Goal: Navigation & Orientation: Find specific page/section

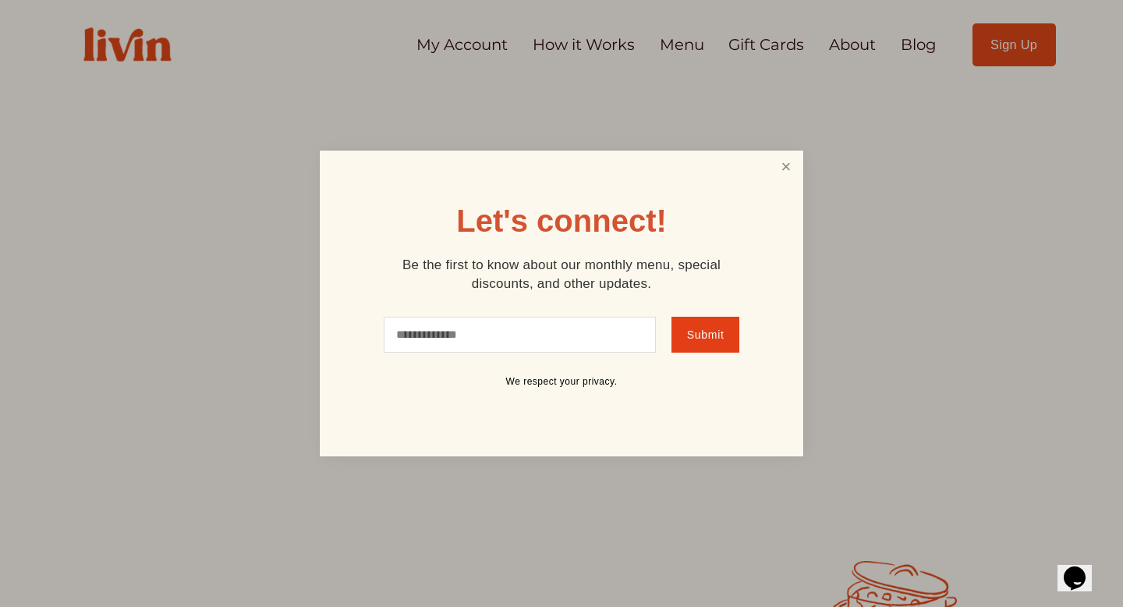
click at [789, 167] on link "Close" at bounding box center [787, 167] width 30 height 29
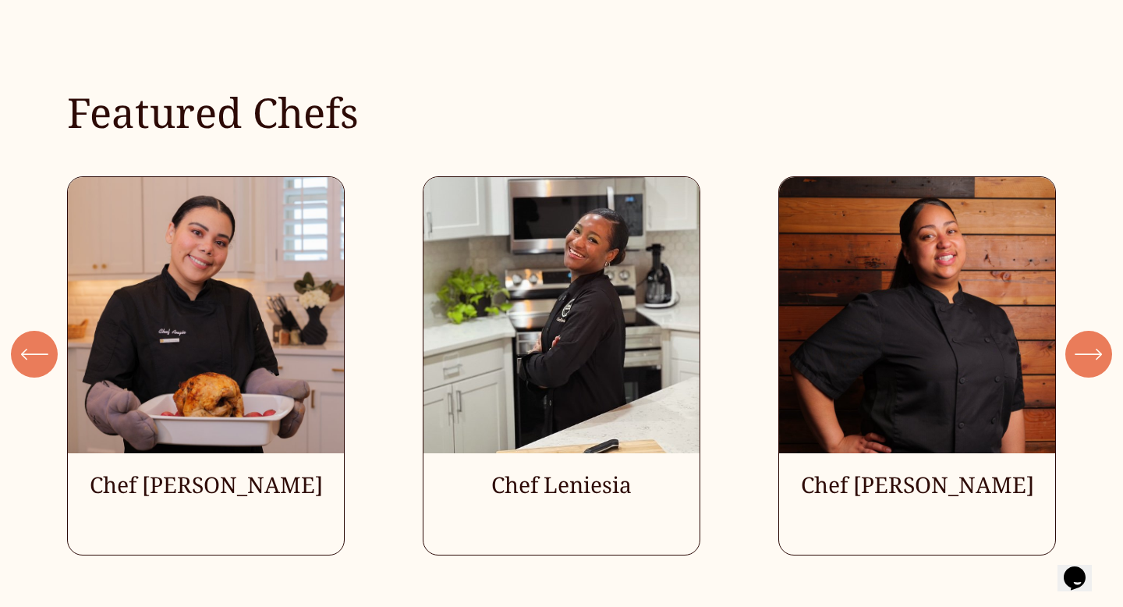
scroll to position [4055, 0]
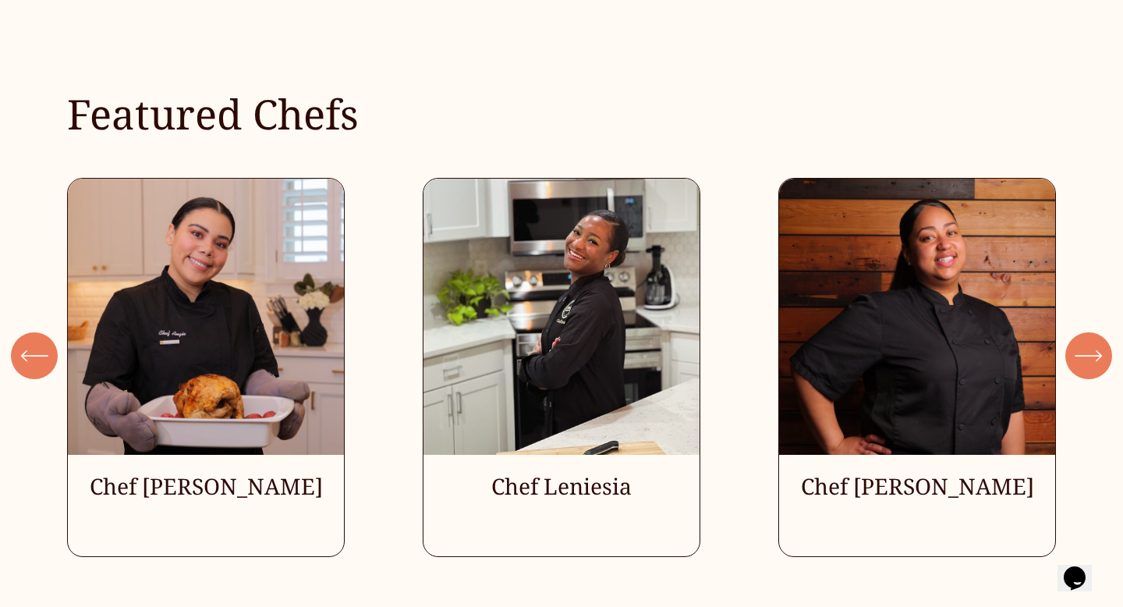
click at [1094, 350] on icon "\a \a \a Next\a \a" at bounding box center [1089, 356] width 28 height 28
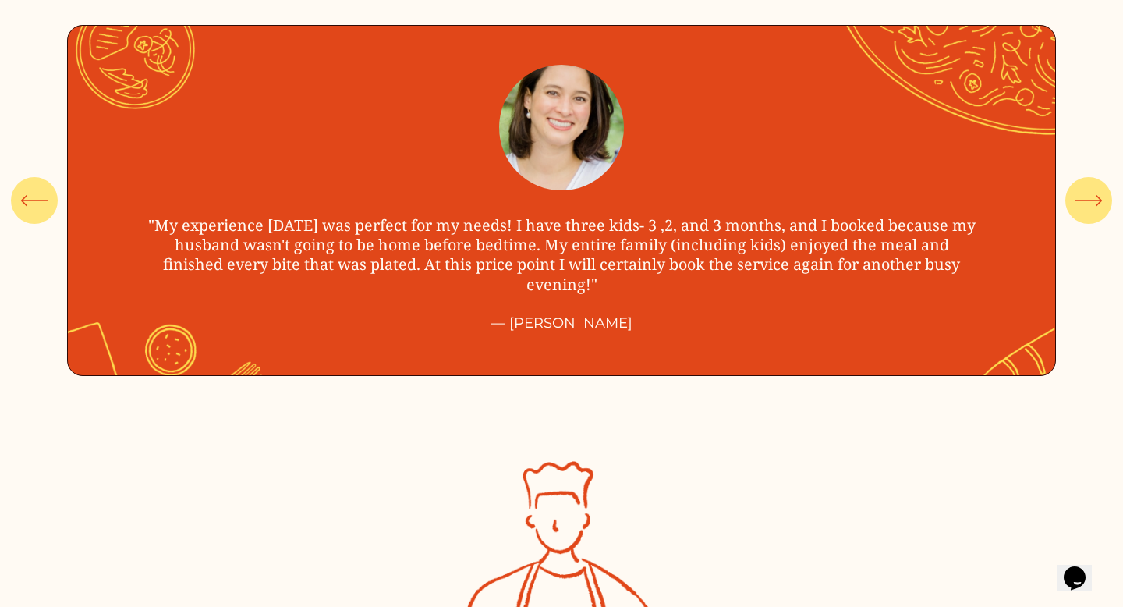
scroll to position [5440, 0]
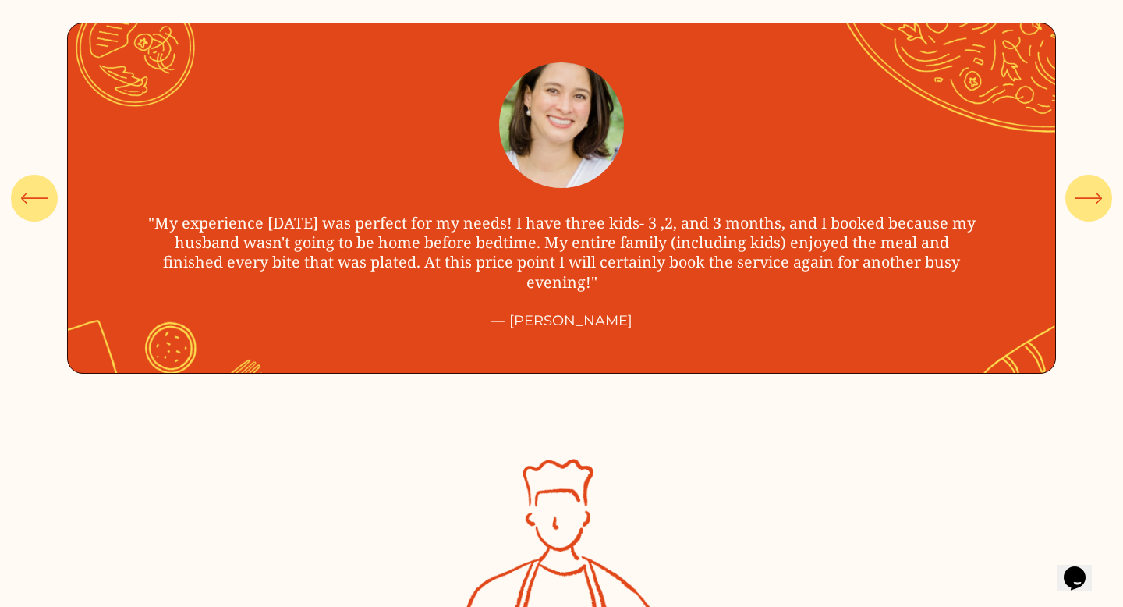
click at [1084, 194] on icon "\a \a \a Next\a \a" at bounding box center [1089, 198] width 28 height 28
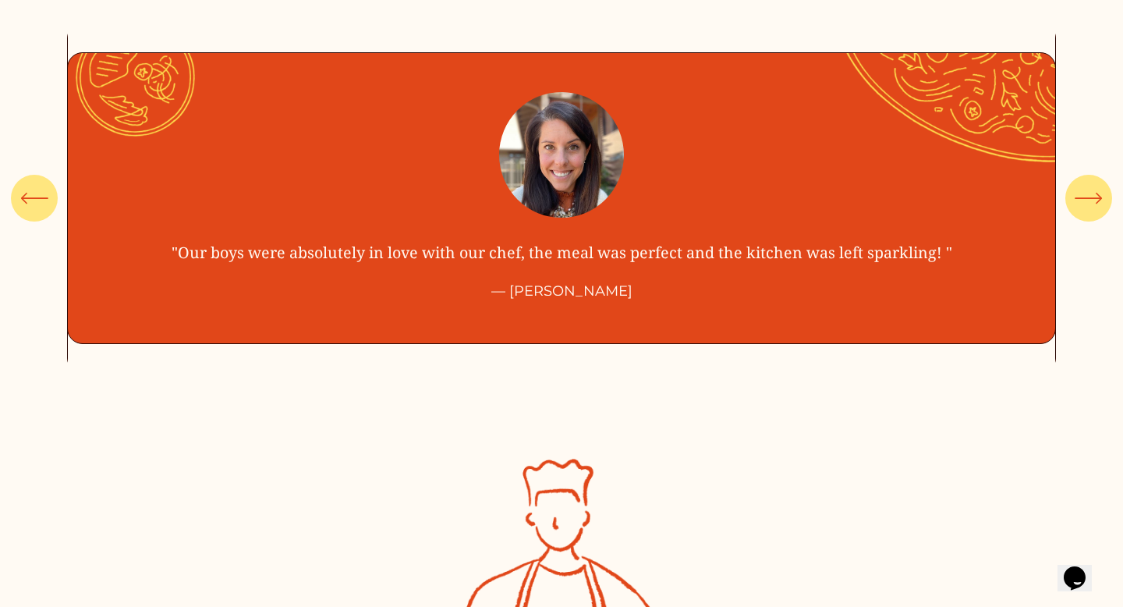
click at [1084, 194] on icon "\a \a \a Next\a \a" at bounding box center [1089, 198] width 28 height 28
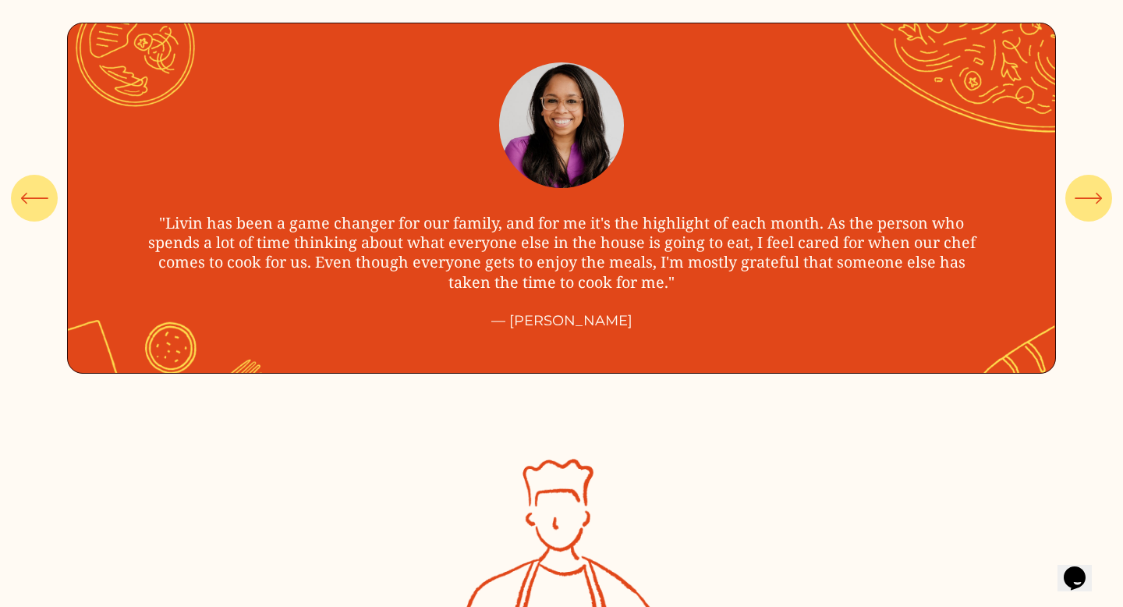
click at [1084, 194] on icon "\a \a \a Next\a \a" at bounding box center [1089, 198] width 28 height 28
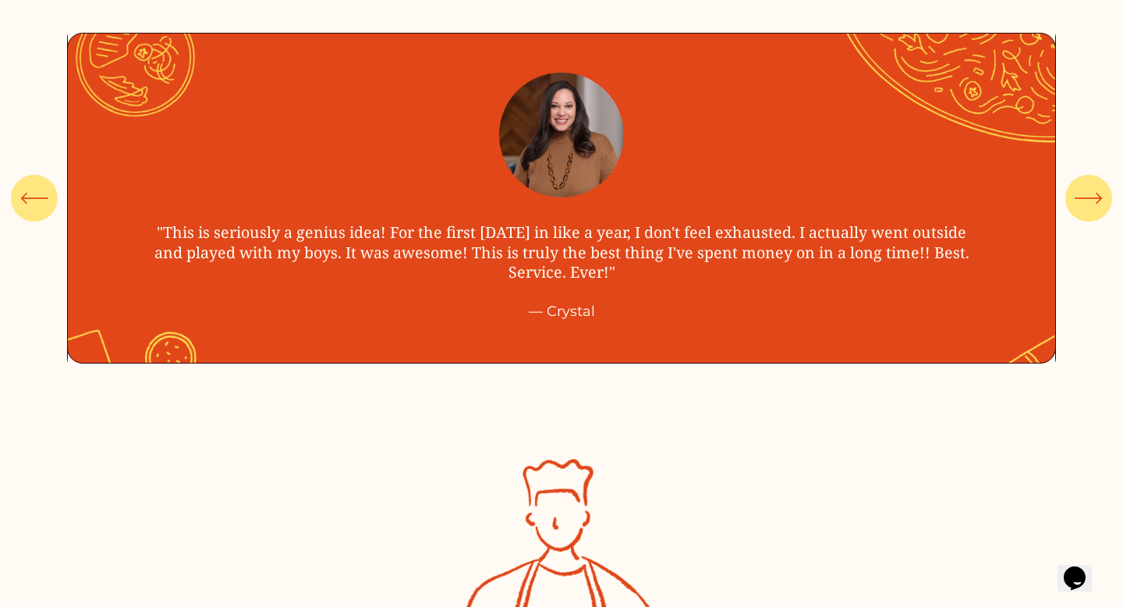
click at [1084, 194] on icon "\a \a \a Next\a \a" at bounding box center [1089, 198] width 28 height 28
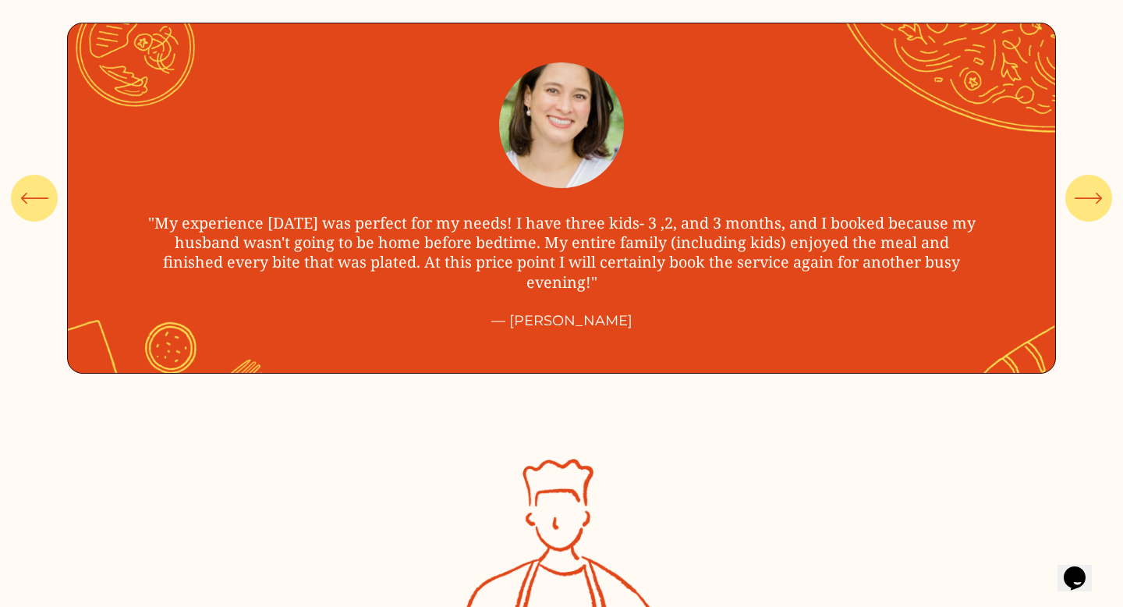
click at [1084, 194] on icon "\a \a \a Next\a \a" at bounding box center [1089, 198] width 28 height 28
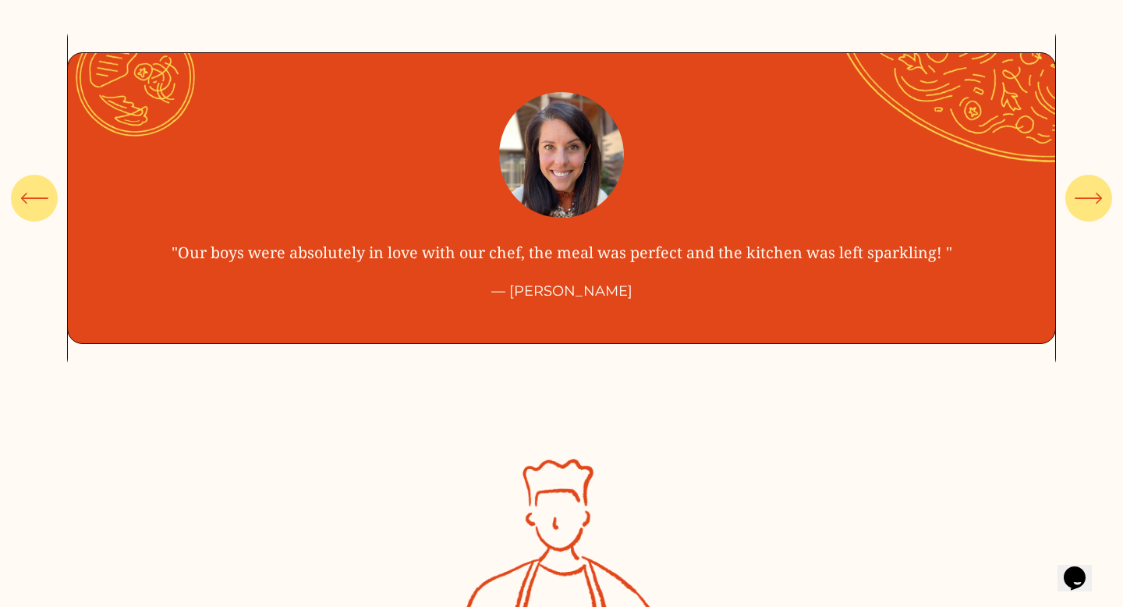
click at [1084, 194] on icon "\a \a \a Next\a \a" at bounding box center [1089, 198] width 28 height 28
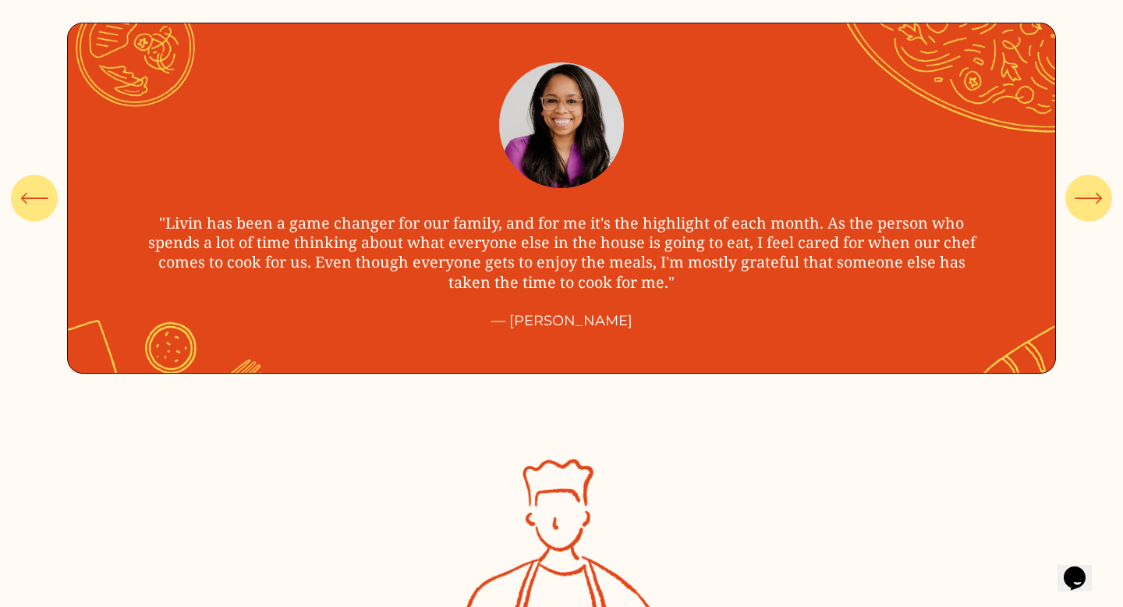
click at [1084, 194] on icon "\a \a \a Next\a \a" at bounding box center [1089, 198] width 28 height 28
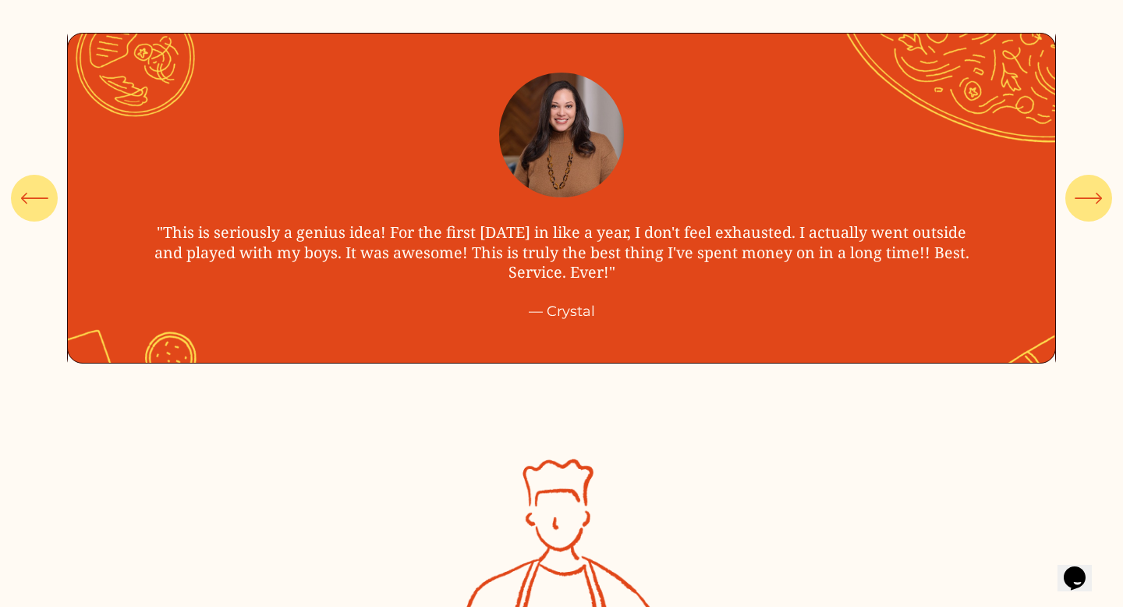
click at [1084, 194] on icon "\a \a \a Next\a \a" at bounding box center [1089, 198] width 28 height 28
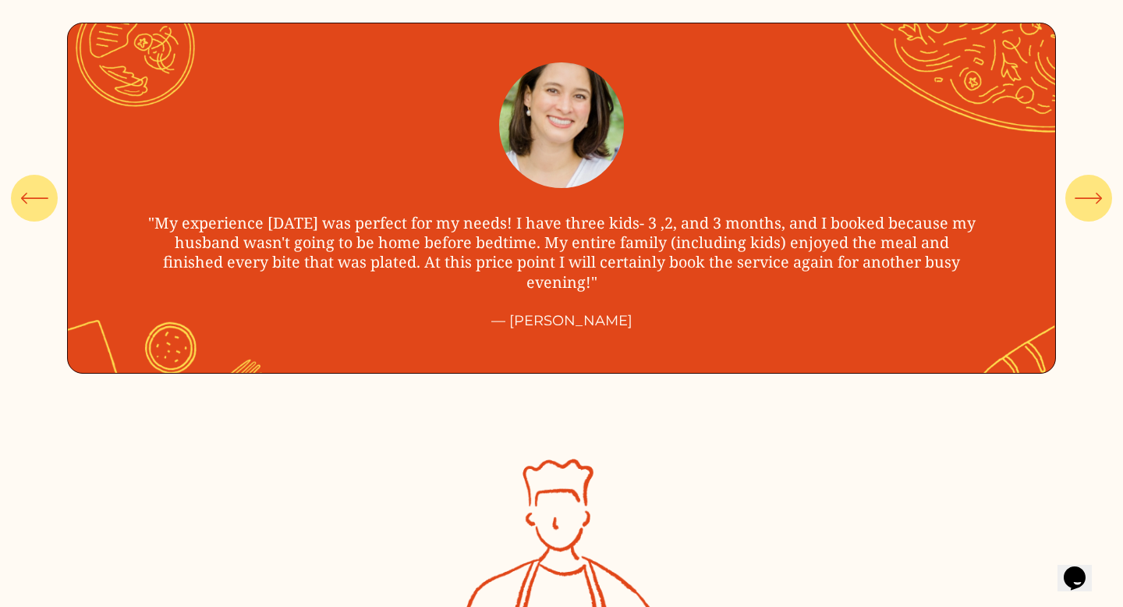
click at [1084, 194] on icon "\a \a \a Next\a \a" at bounding box center [1089, 198] width 28 height 28
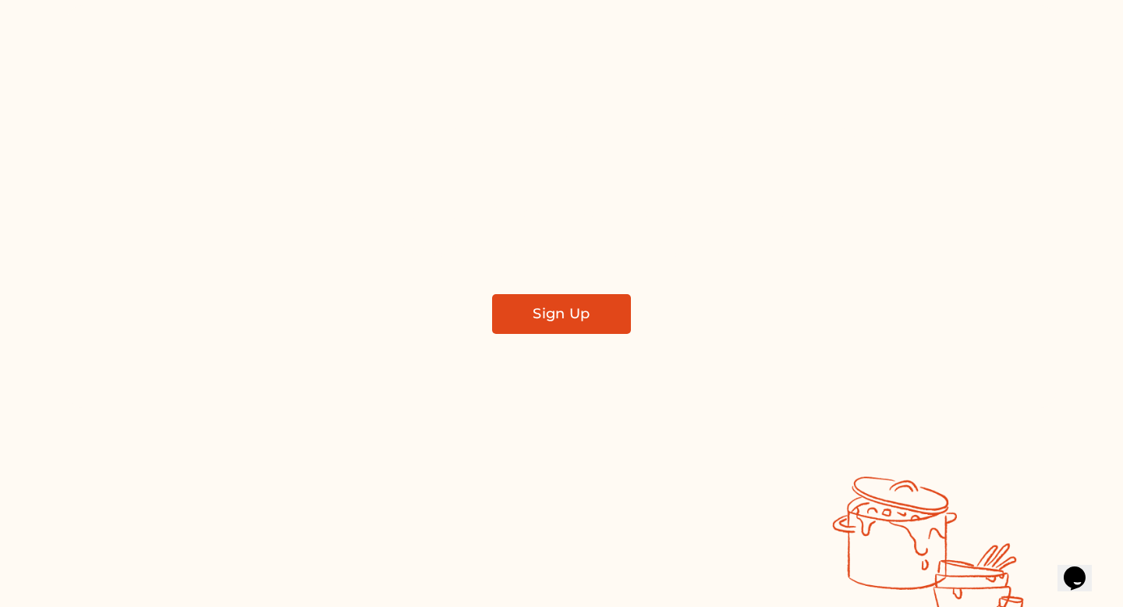
scroll to position [0, 0]
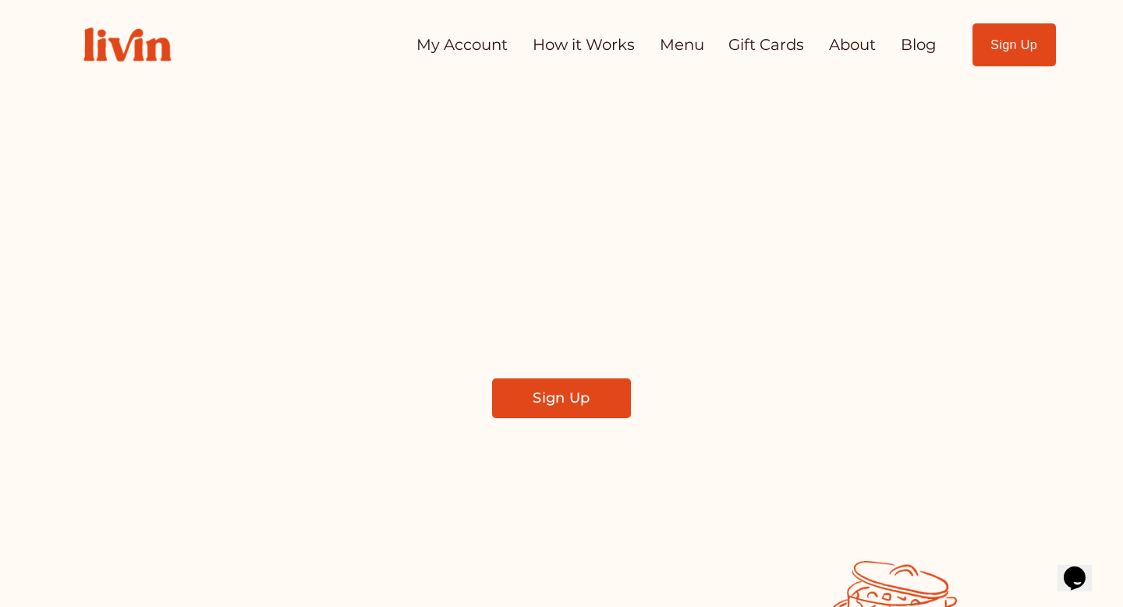
click at [597, 48] on link "How it Works" at bounding box center [584, 45] width 102 height 30
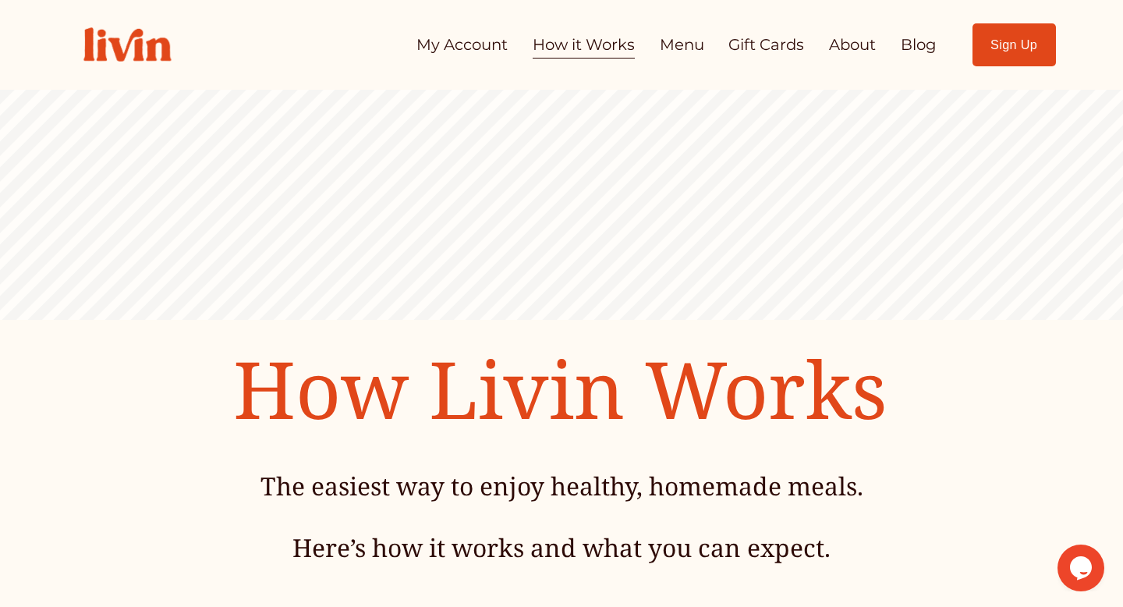
click at [674, 44] on link "Menu" at bounding box center [682, 45] width 44 height 30
click at [669, 47] on link "Menu" at bounding box center [682, 45] width 44 height 30
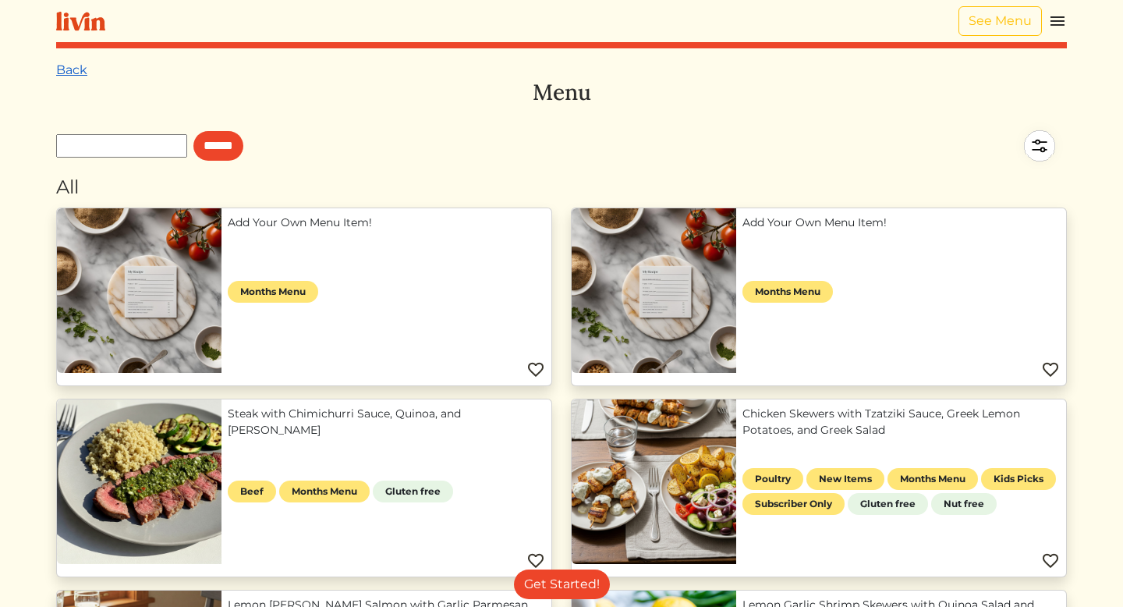
click at [66, 72] on link "Back" at bounding box center [71, 69] width 31 height 15
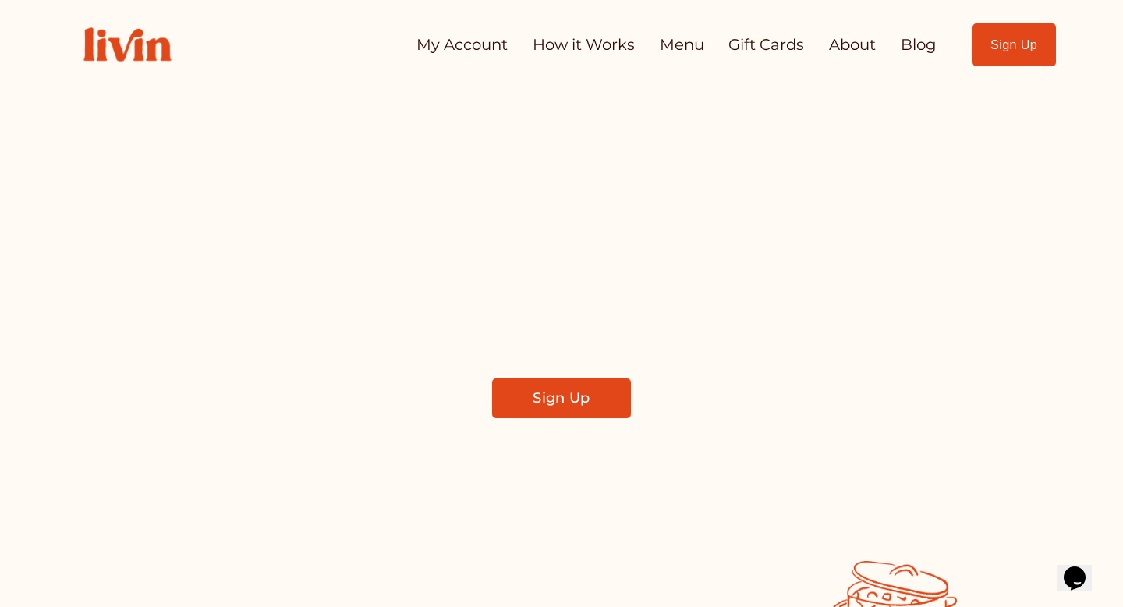
click at [832, 42] on link "About" at bounding box center [852, 45] width 47 height 30
